Goal: Find specific page/section: Find specific page/section

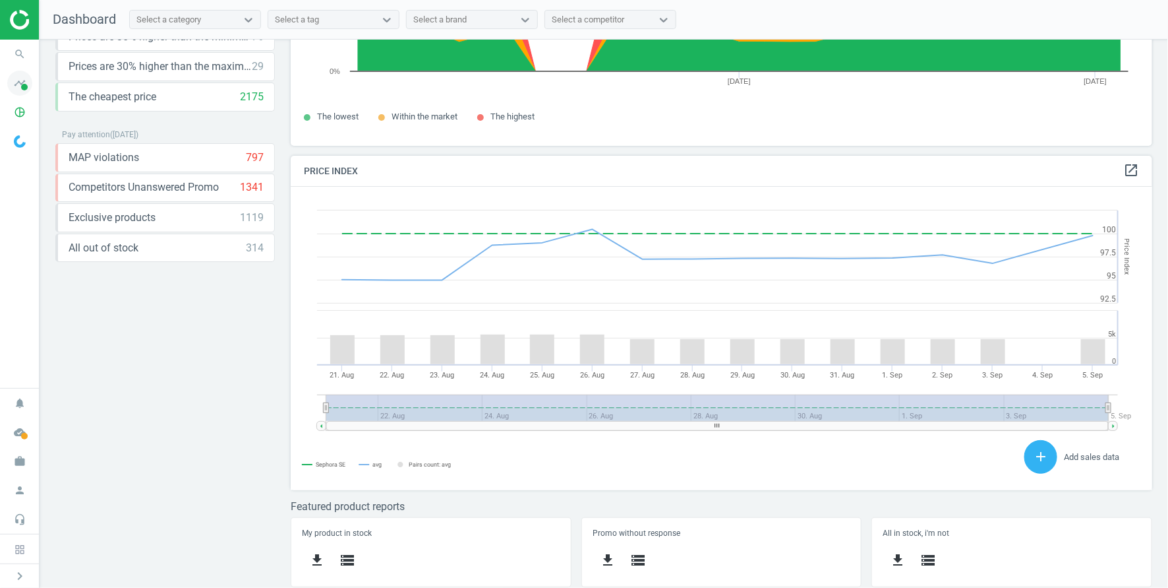
click at [18, 90] on icon "timeline" at bounding box center [19, 83] width 25 height 25
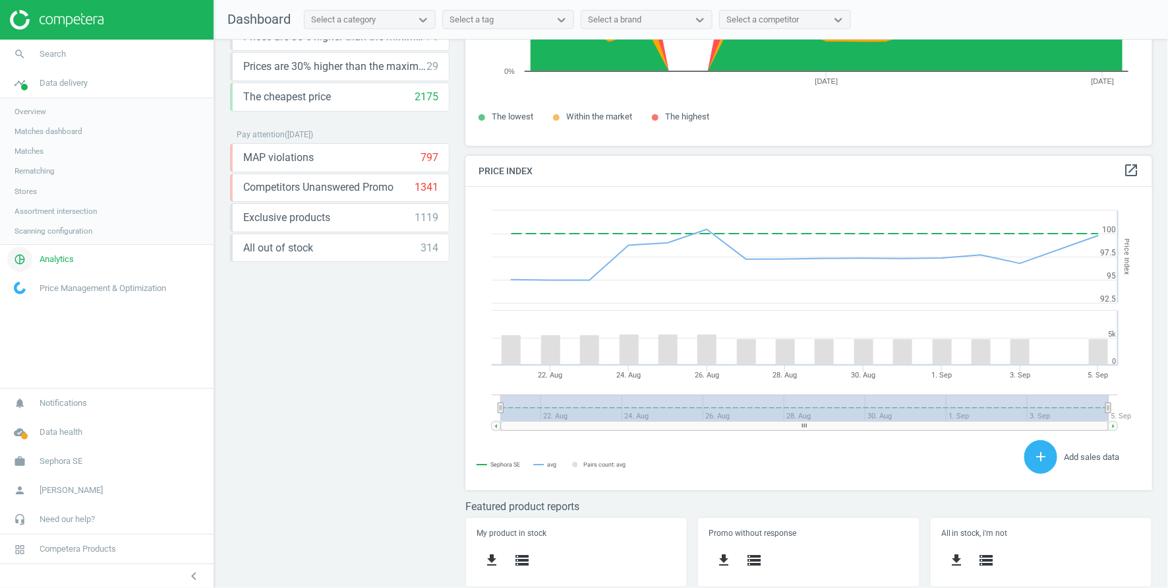
click at [57, 257] on span "Analytics" at bounding box center [57, 259] width 34 height 12
click at [35, 158] on span "Products" at bounding box center [30, 160] width 31 height 11
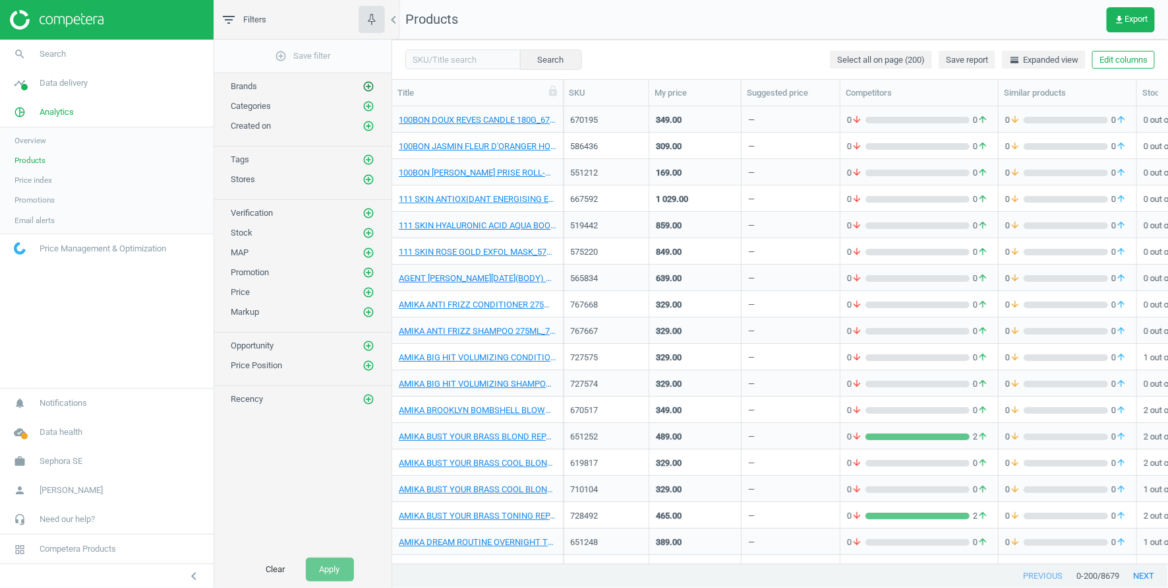
click at [367, 84] on icon "add_circle_outline" at bounding box center [369, 86] width 12 height 12
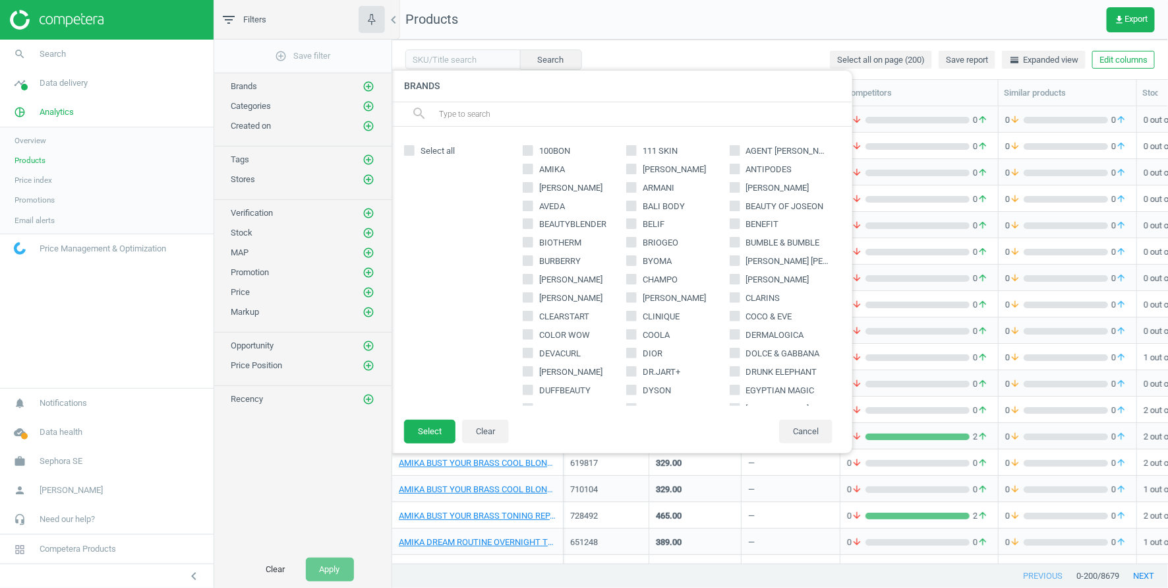
click at [469, 113] on input "text" at bounding box center [640, 114] width 405 height 21
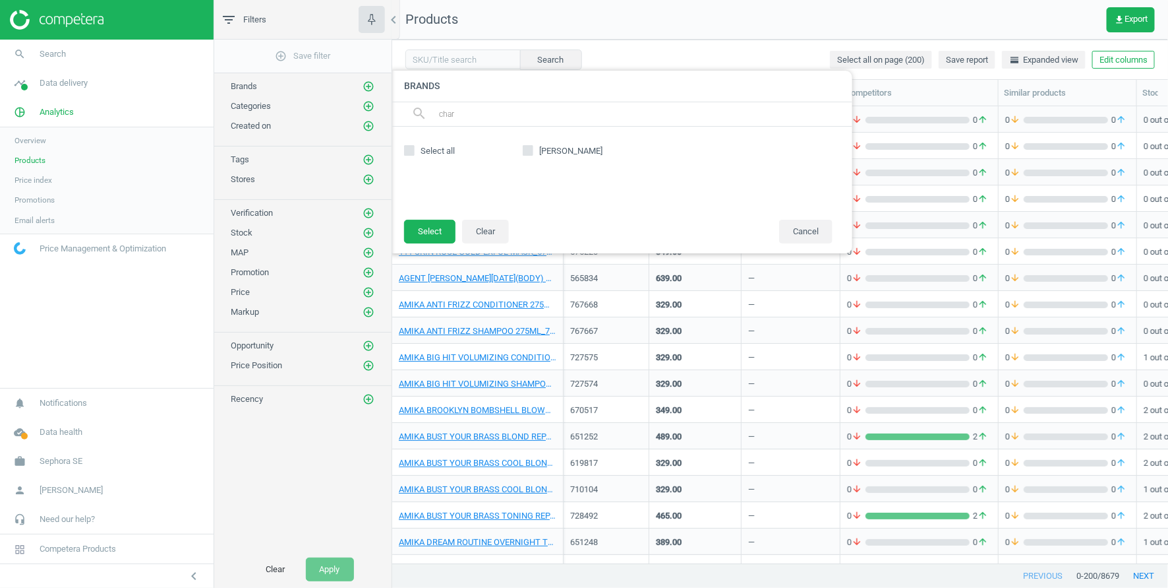
type input "char"
click at [523, 153] on icon at bounding box center [528, 150] width 11 height 11
click at [524, 153] on input "[PERSON_NAME]" at bounding box center [528, 150] width 9 height 9
checkbox input "true"
click at [444, 224] on button "Select" at bounding box center [429, 232] width 51 height 24
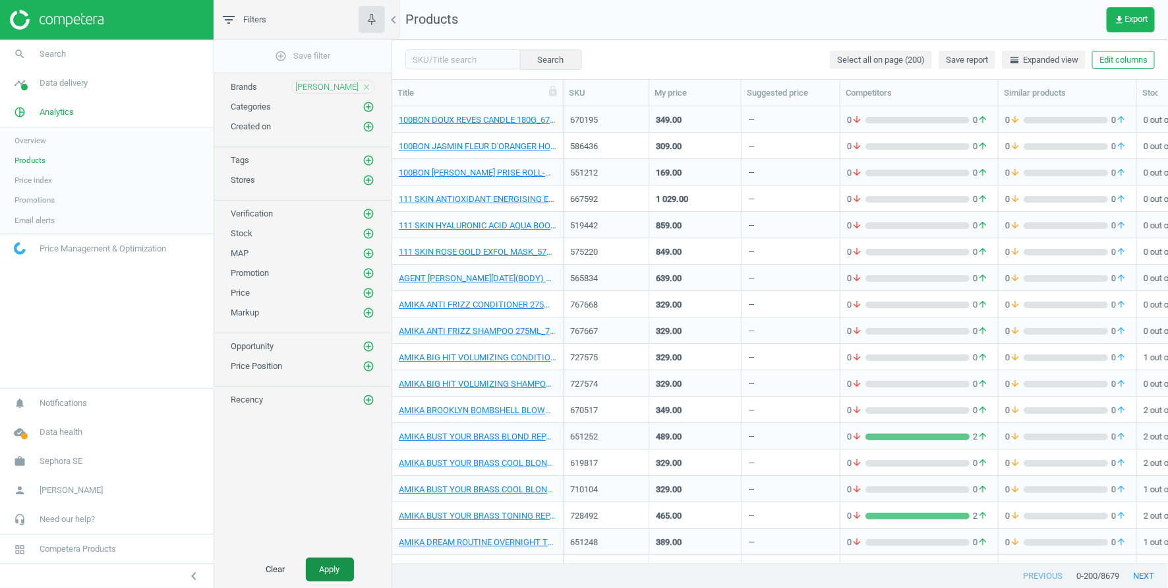
click at [330, 566] on button "Apply" at bounding box center [330, 569] width 48 height 24
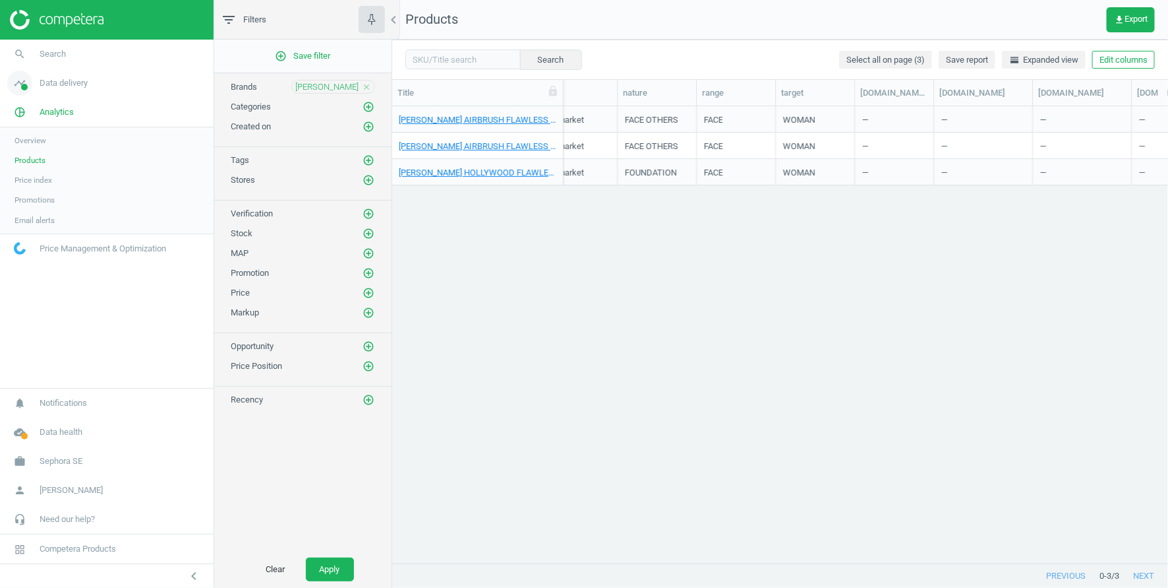
click at [74, 79] on span "Data delivery" at bounding box center [64, 83] width 48 height 12
click at [26, 196] on link "Stores" at bounding box center [107, 191] width 214 height 20
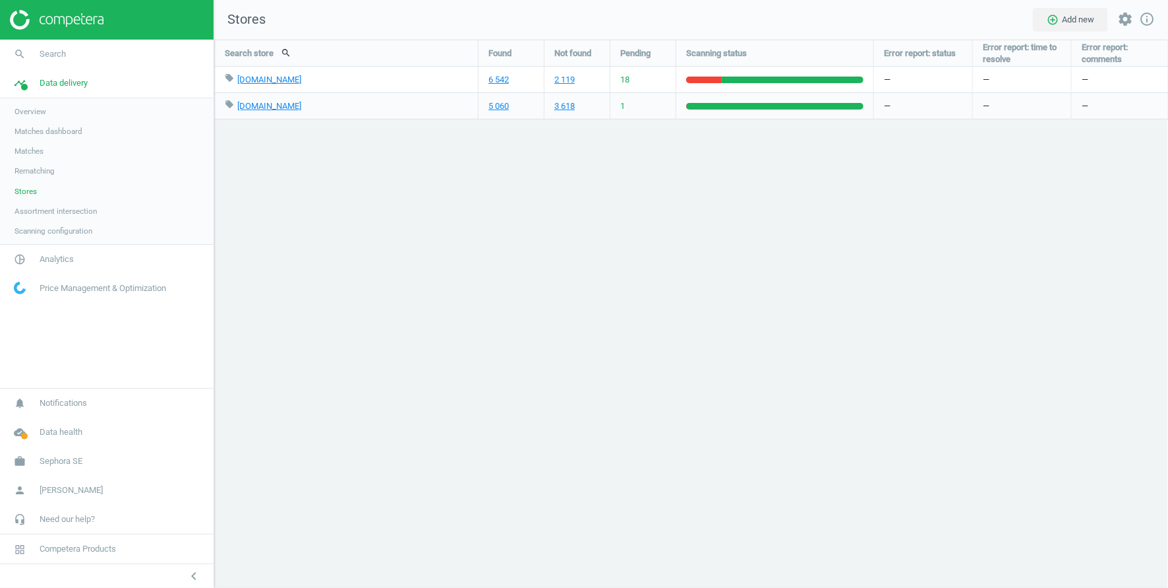
click at [657, 80] on div "18" at bounding box center [643, 80] width 65 height 26
click at [28, 149] on span "Matches" at bounding box center [29, 151] width 29 height 11
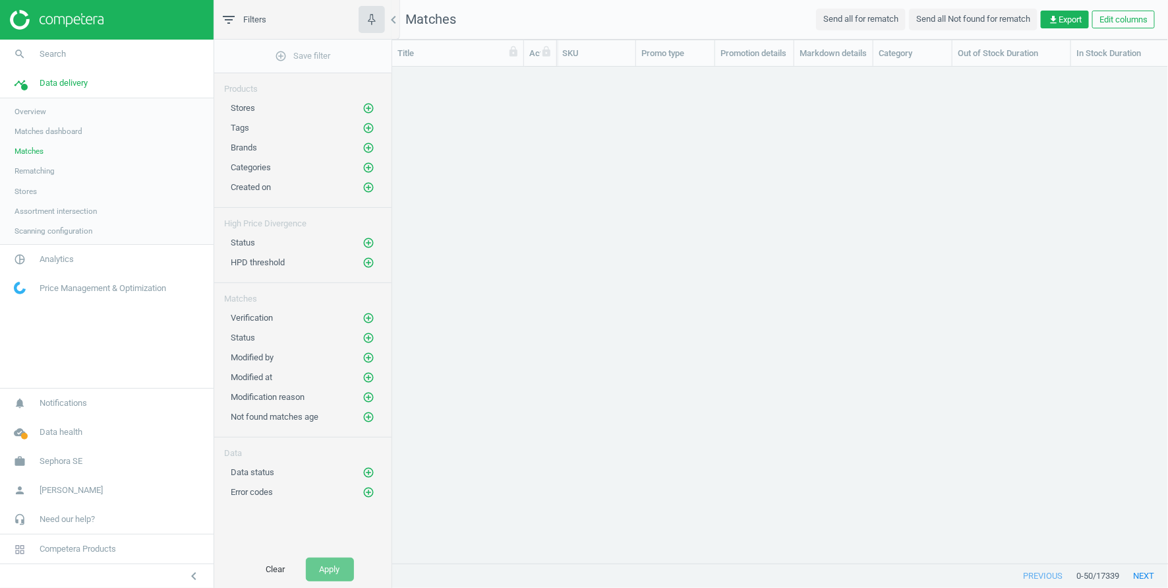
scroll to position [497, 776]
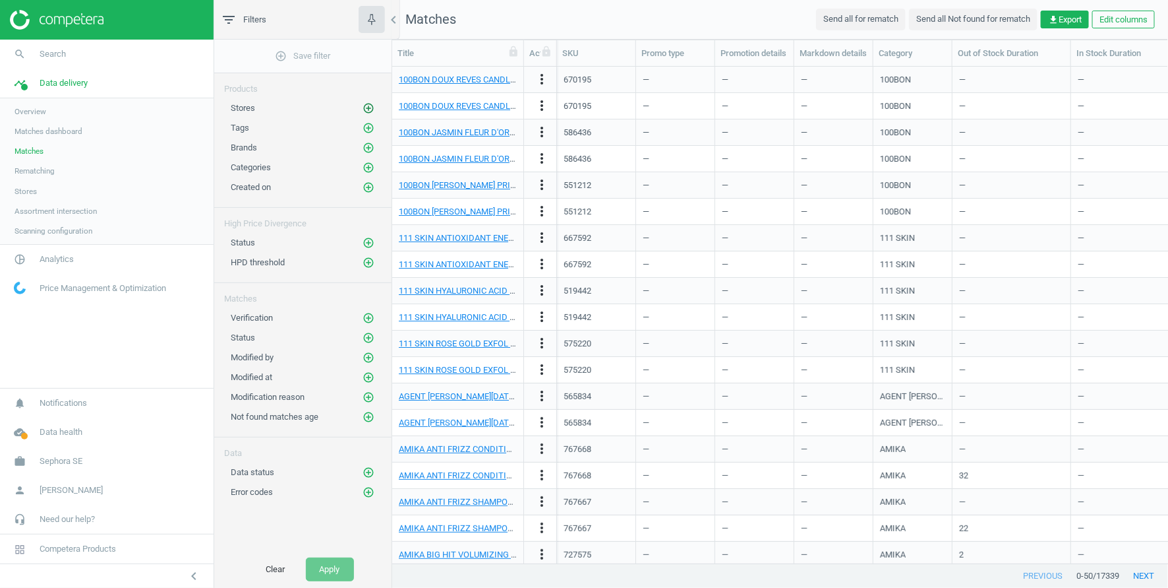
click at [365, 108] on icon "add_circle_outline" at bounding box center [369, 108] width 12 height 12
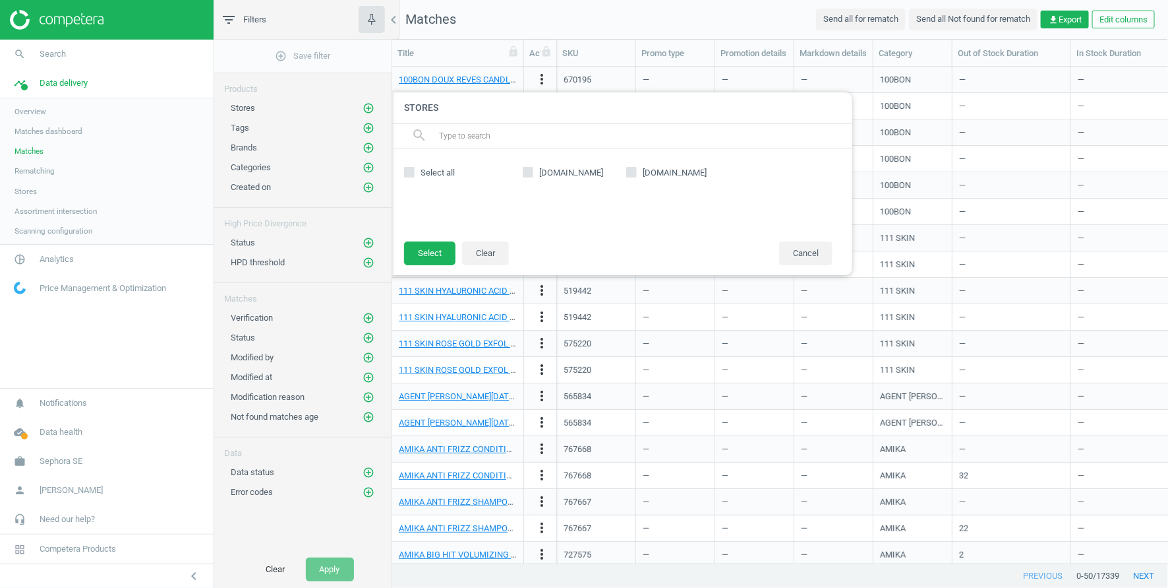
click at [533, 173] on label "[DOMAIN_NAME]" at bounding box center [575, 173] width 104 height 12
click at [533, 173] on input "[DOMAIN_NAME]" at bounding box center [528, 171] width 9 height 9
checkbox input "true"
click at [429, 247] on button "Select" at bounding box center [429, 253] width 51 height 24
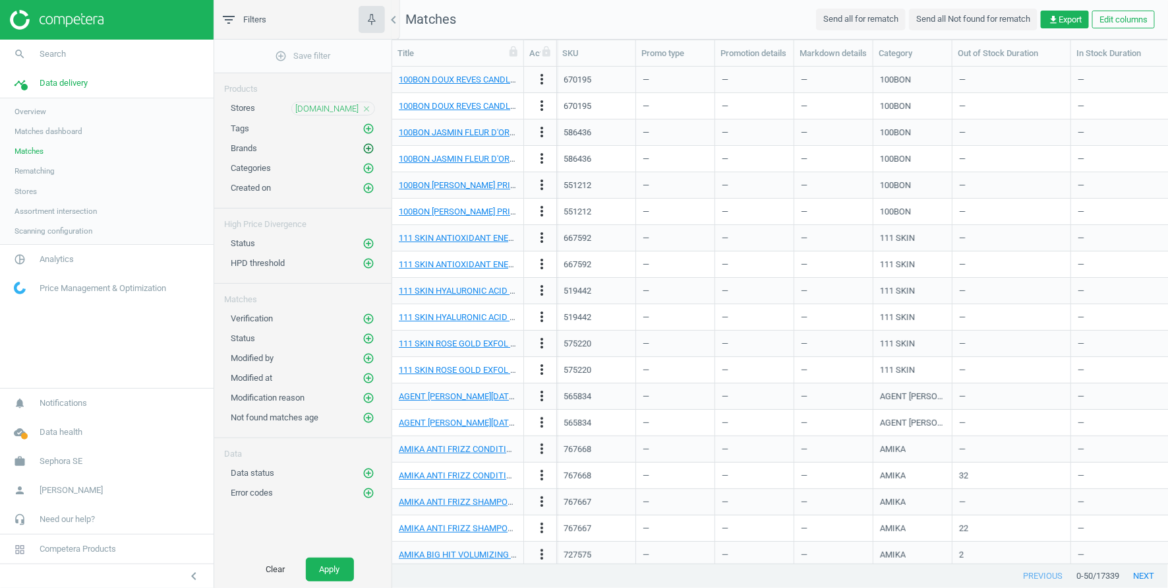
click at [369, 146] on icon "add_circle_outline" at bounding box center [369, 148] width 12 height 12
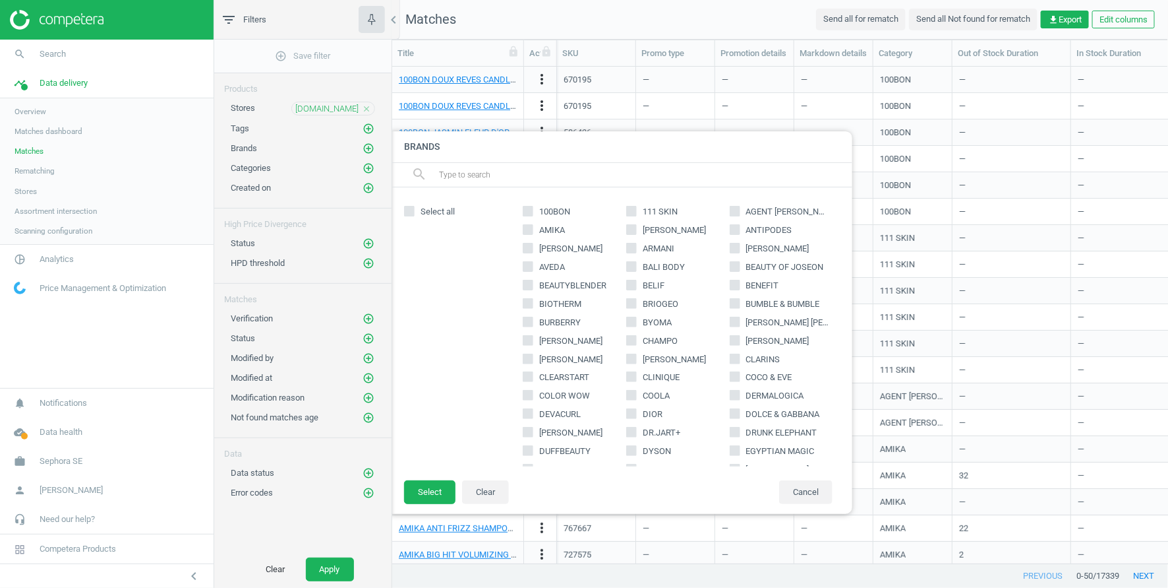
click at [518, 166] on input "text" at bounding box center [640, 174] width 405 height 21
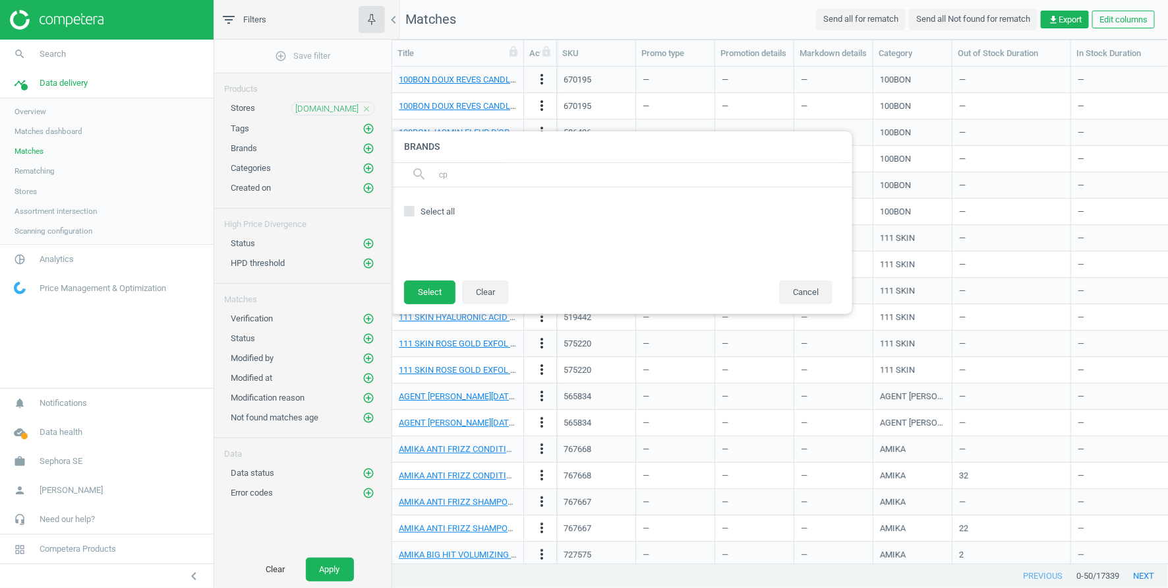
type input "с"
type input "char"
click at [527, 209] on input "[PERSON_NAME]" at bounding box center [528, 211] width 9 height 9
checkbox input "true"
click at [437, 287] on button "Select" at bounding box center [429, 292] width 51 height 24
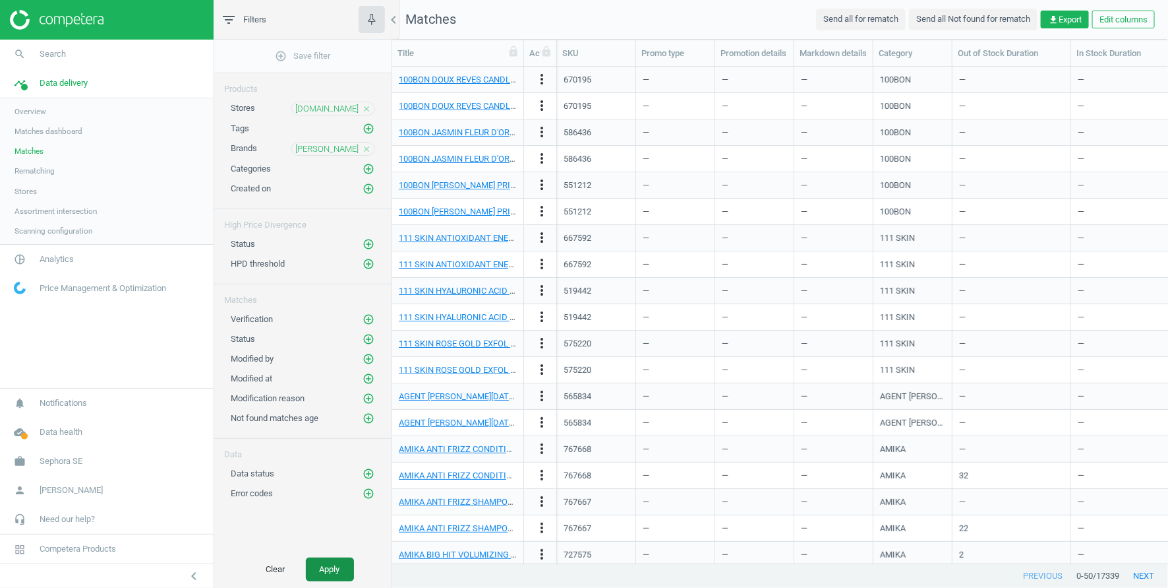
click at [324, 566] on button "Apply" at bounding box center [330, 569] width 48 height 24
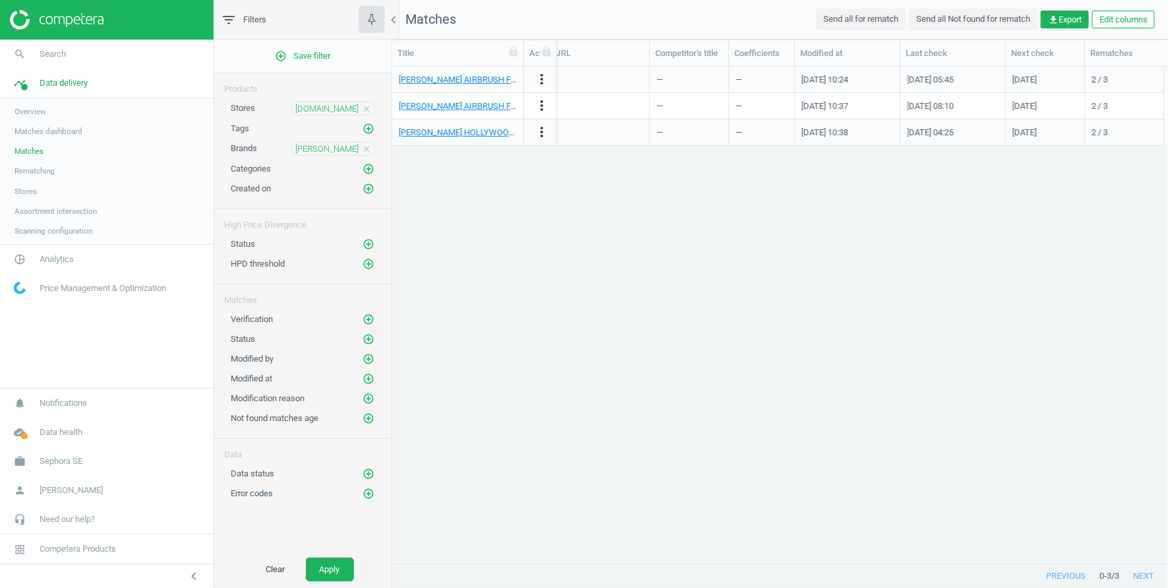
scroll to position [0, 1667]
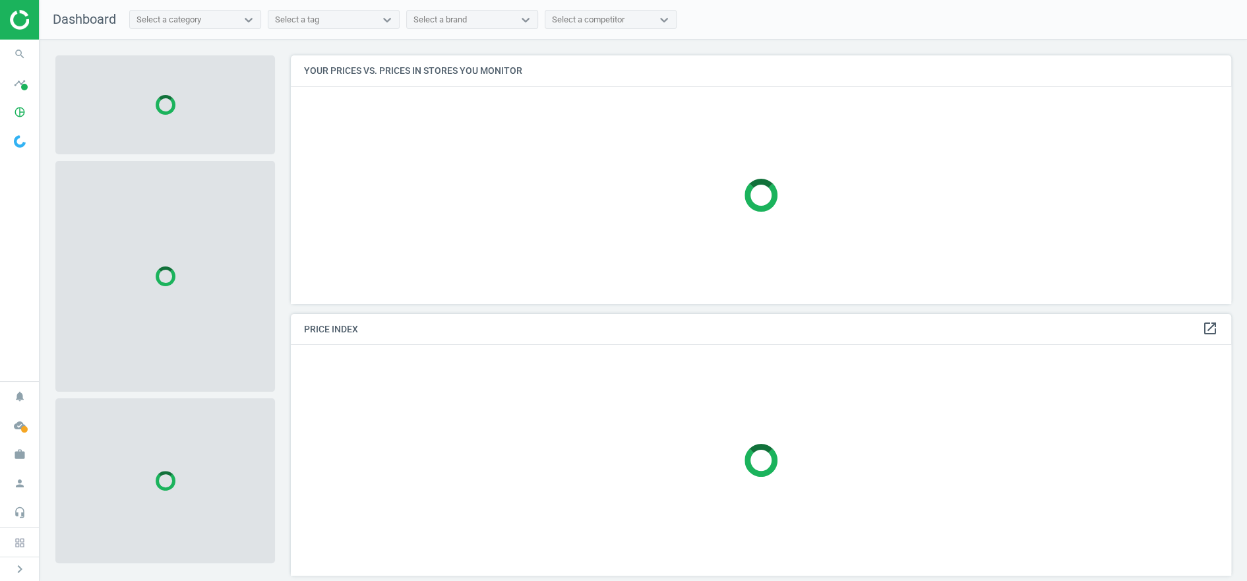
scroll to position [248, 940]
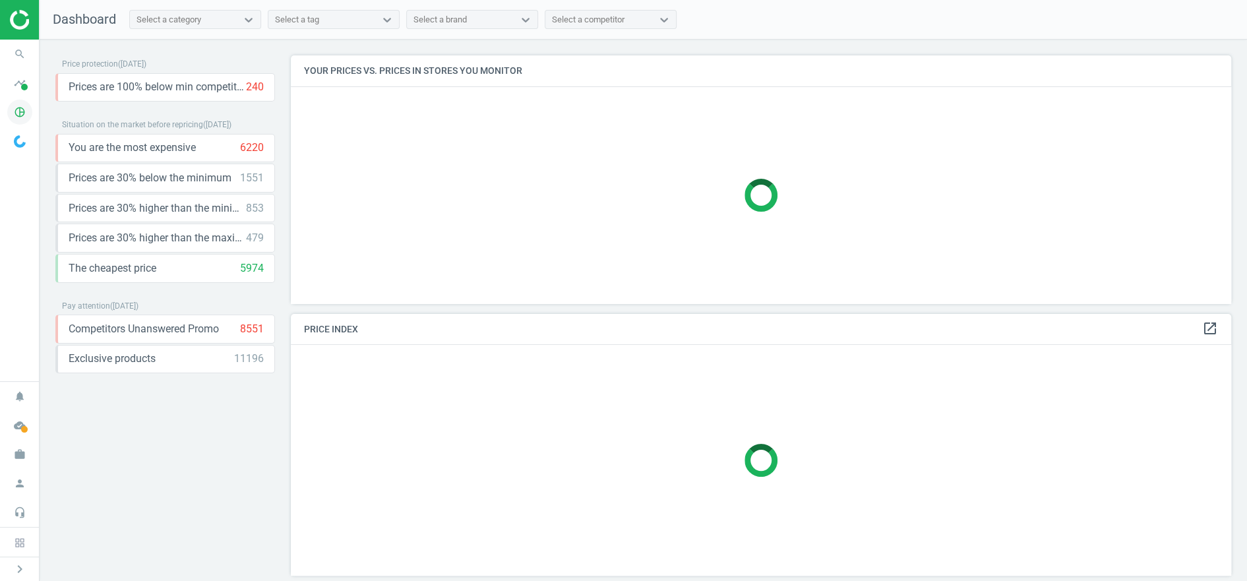
click at [16, 111] on icon "pie_chart_outlined" at bounding box center [19, 112] width 25 height 25
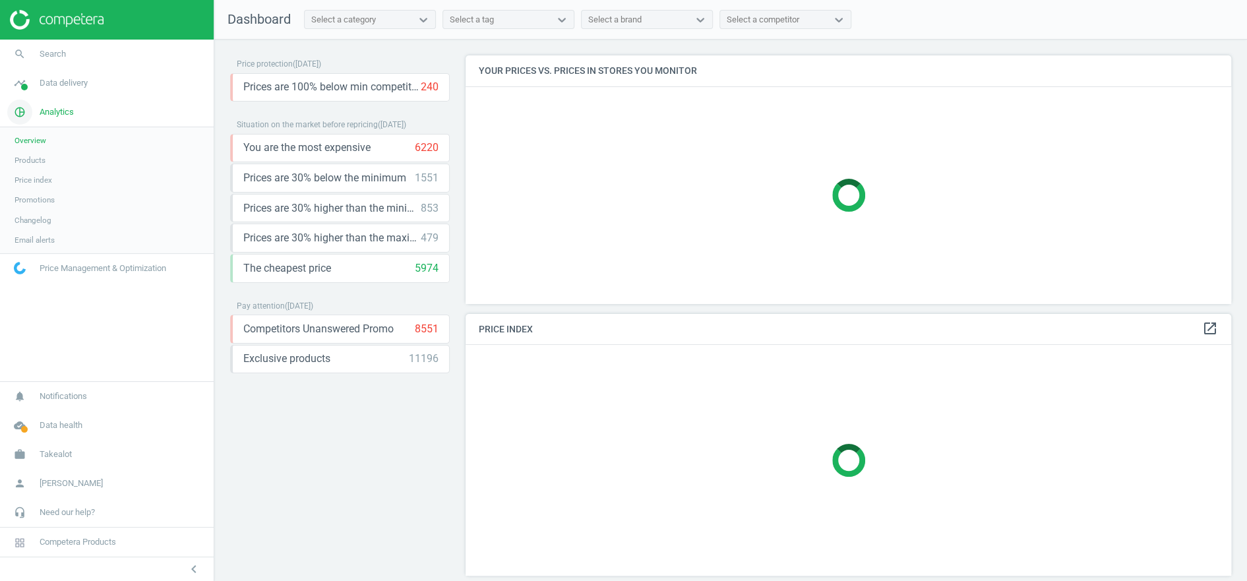
scroll to position [7, 7]
click at [73, 76] on link "timeline Data delivery" at bounding box center [107, 83] width 214 height 29
click at [30, 146] on span "Matches" at bounding box center [29, 151] width 29 height 11
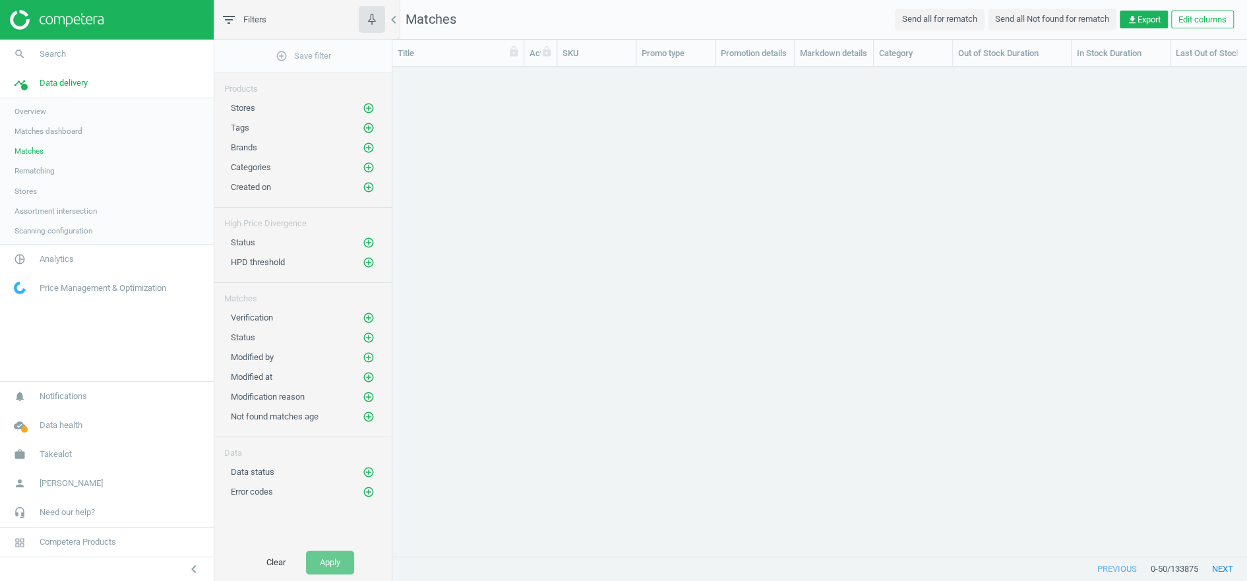
scroll to position [1, 1]
click at [28, 183] on link "Stores" at bounding box center [107, 191] width 214 height 20
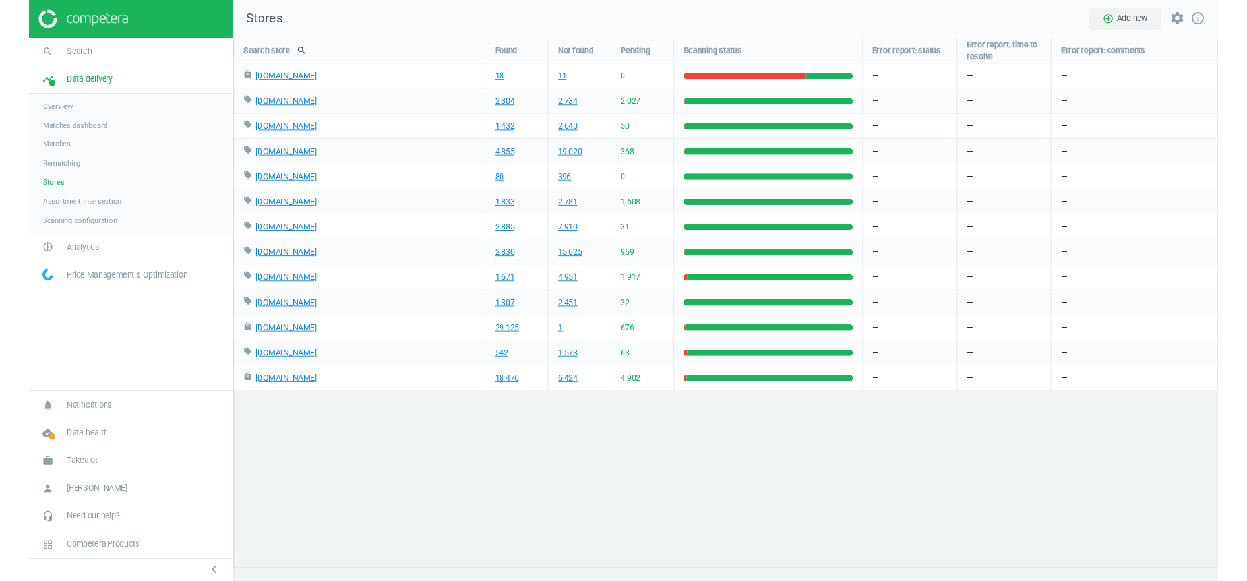
scroll to position [542, 1033]
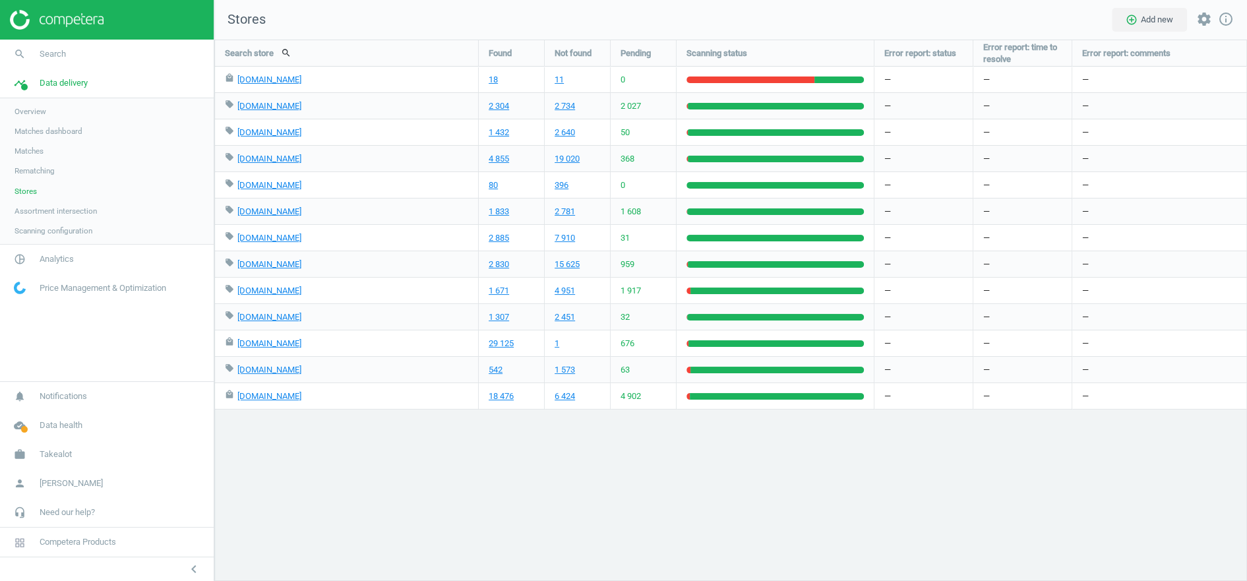
click at [73, 228] on span "Scanning configuration" at bounding box center [54, 231] width 78 height 11
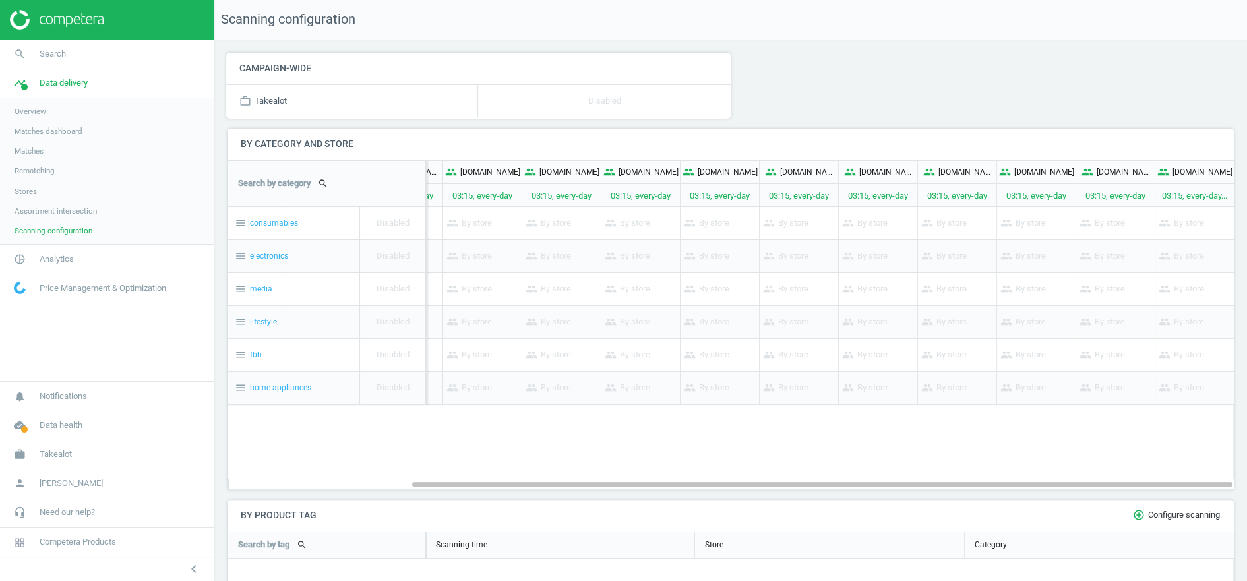
click at [16, 149] on span "Matches" at bounding box center [29, 151] width 29 height 11
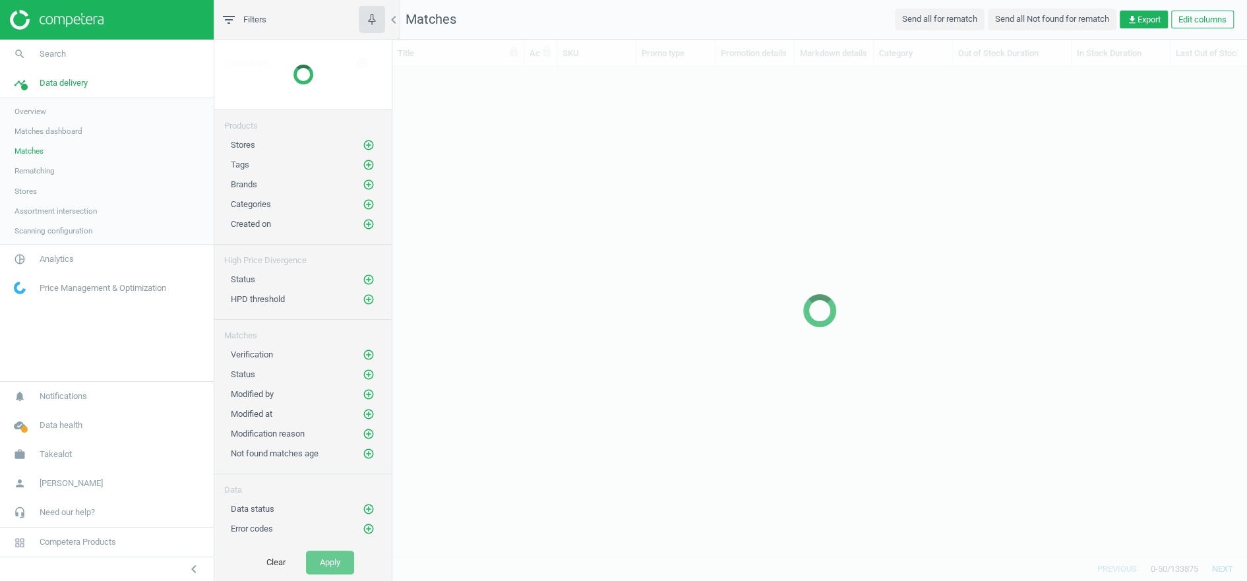
scroll to position [490, 854]
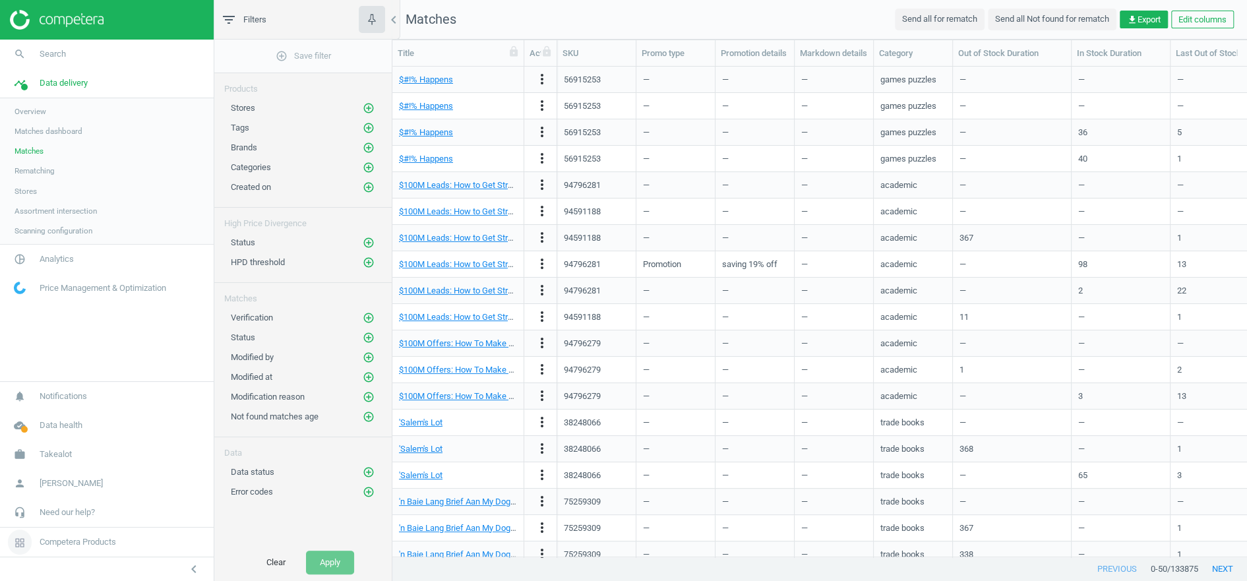
click at [82, 541] on span "Competera Products" at bounding box center [78, 542] width 76 height 12
click at [274, 520] on icon at bounding box center [263, 523] width 73 height 18
